Goal: Check status: Check status

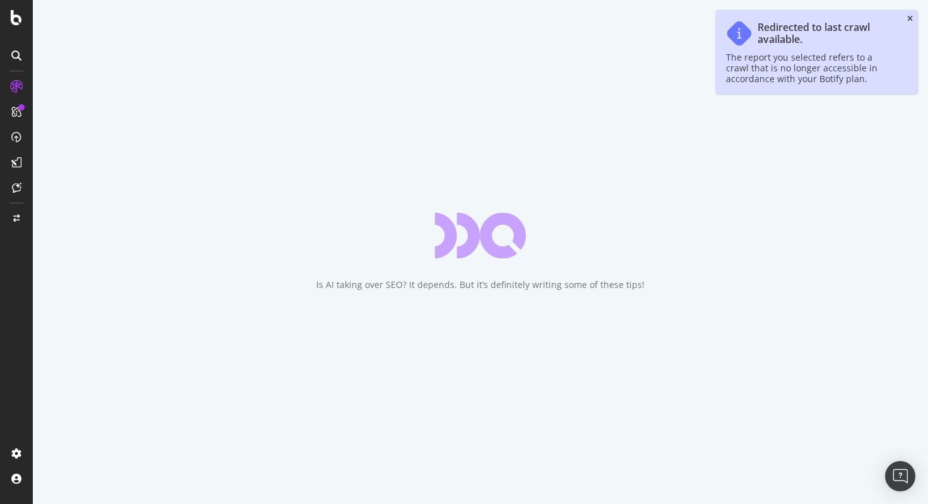
click at [908, 18] on icon "close toast" at bounding box center [910, 19] width 6 height 8
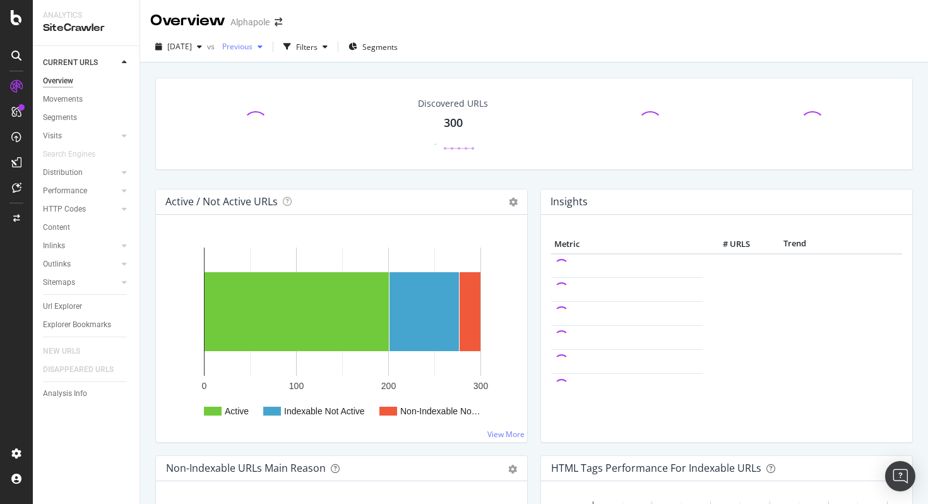
click at [252, 46] on span "Previous" at bounding box center [234, 46] width 35 height 11
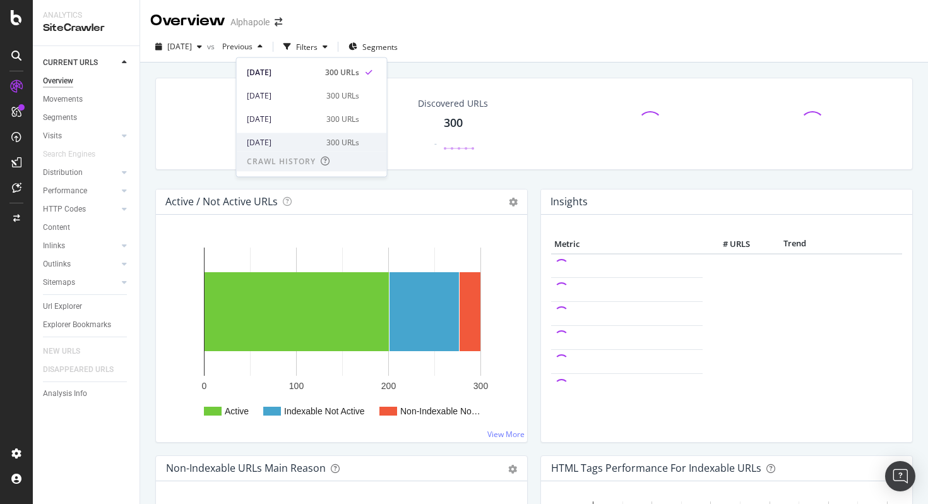
click at [280, 145] on div "[DATE]" at bounding box center [283, 141] width 72 height 11
